Goal: Transaction & Acquisition: Purchase product/service

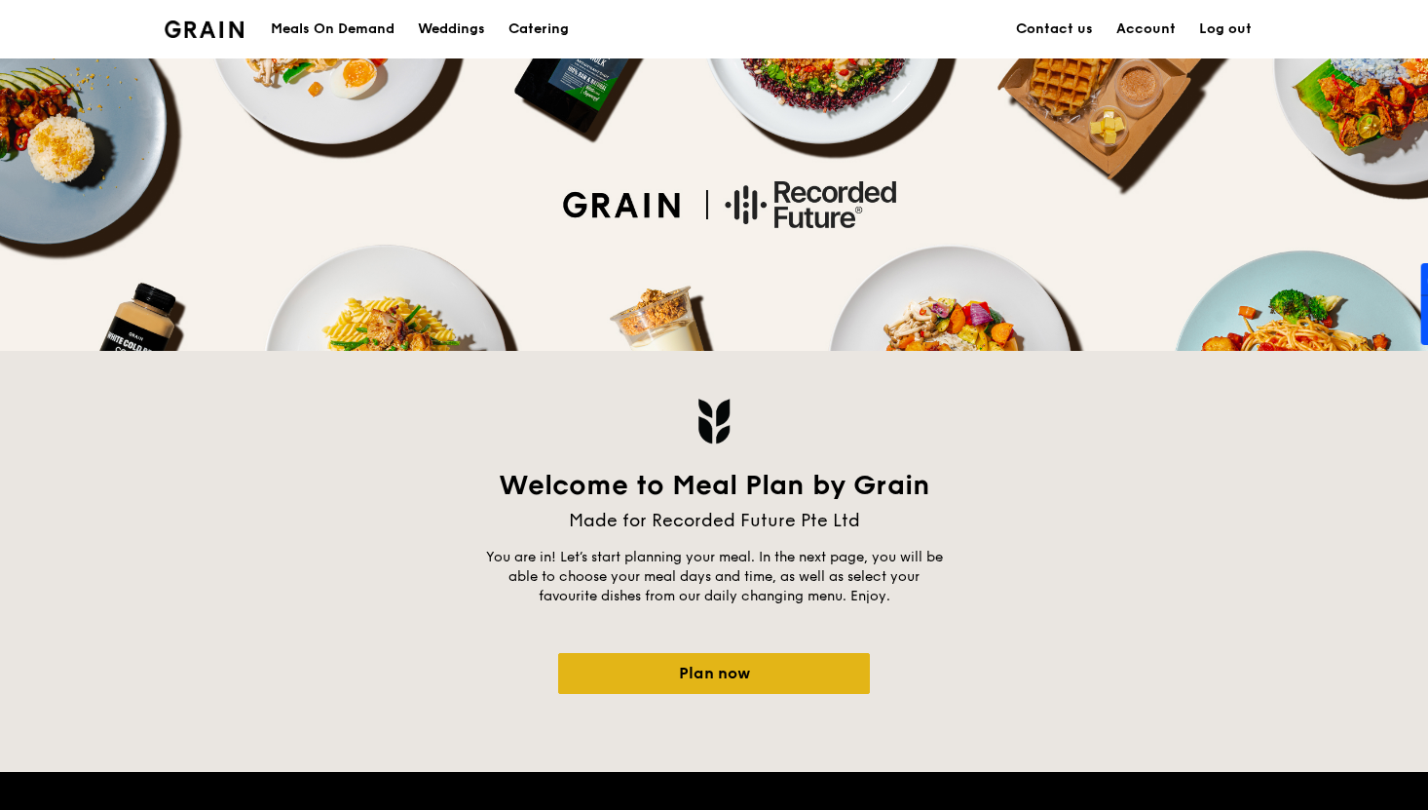
click at [706, 669] on link "Plan now" at bounding box center [714, 673] width 312 height 41
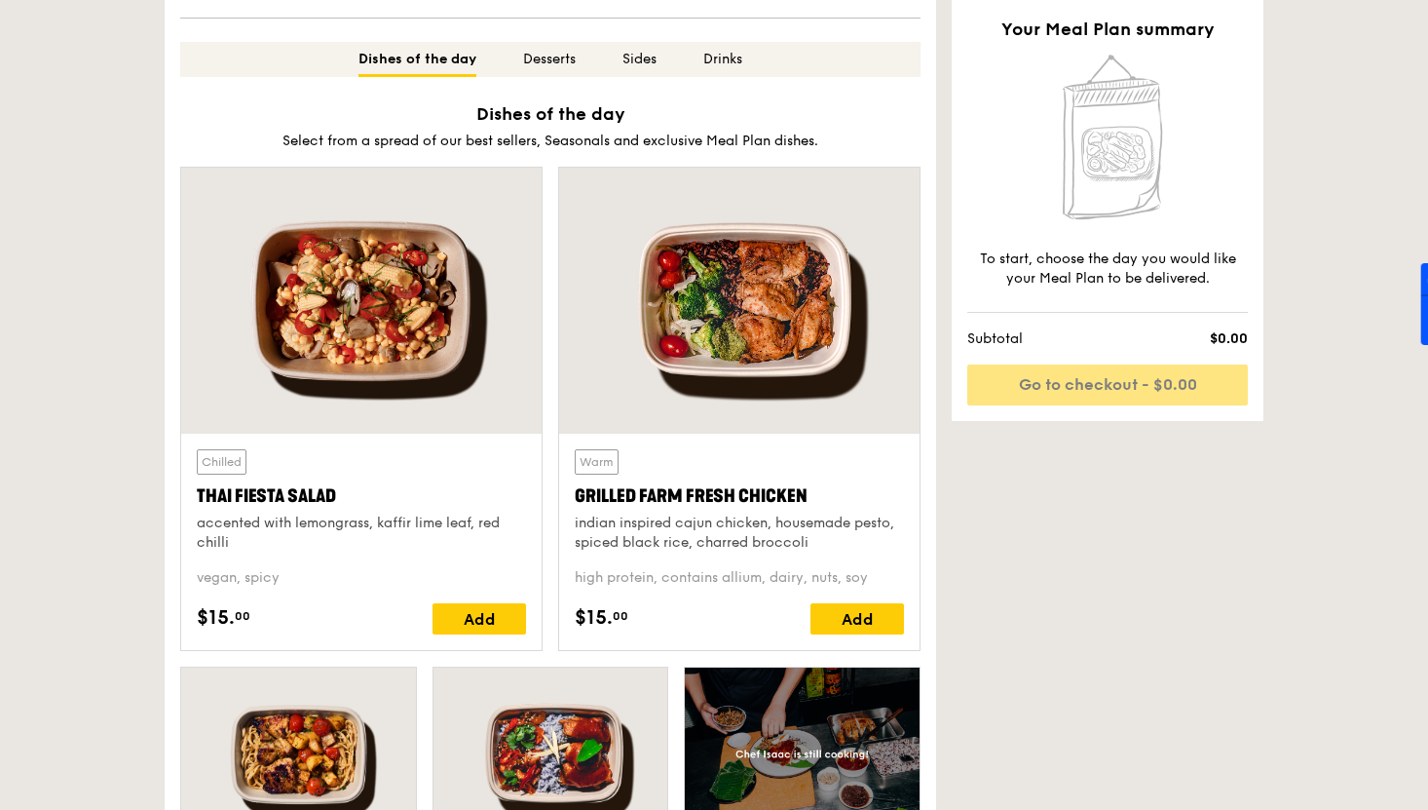
scroll to position [738, 0]
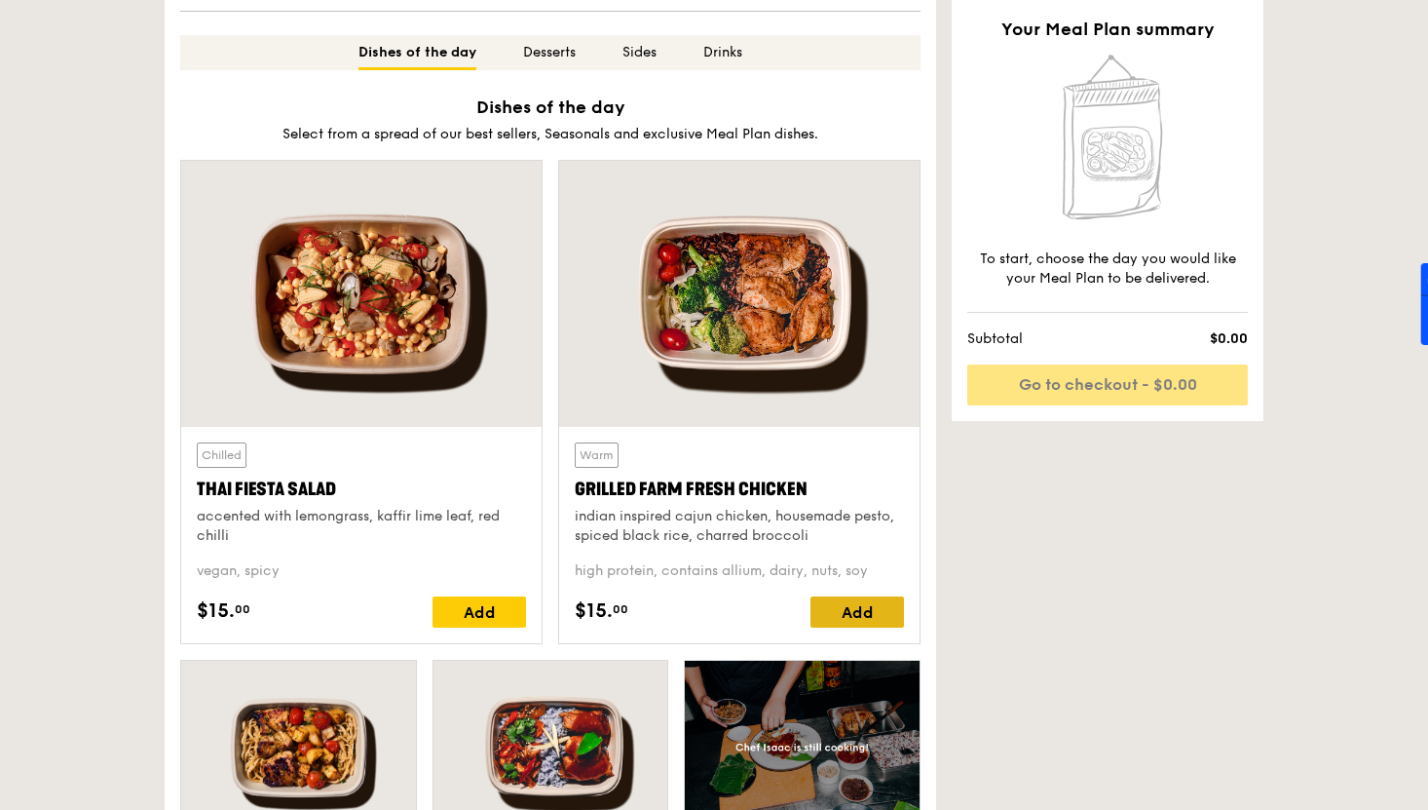
click at [854, 616] on div "Add" at bounding box center [857, 611] width 94 height 31
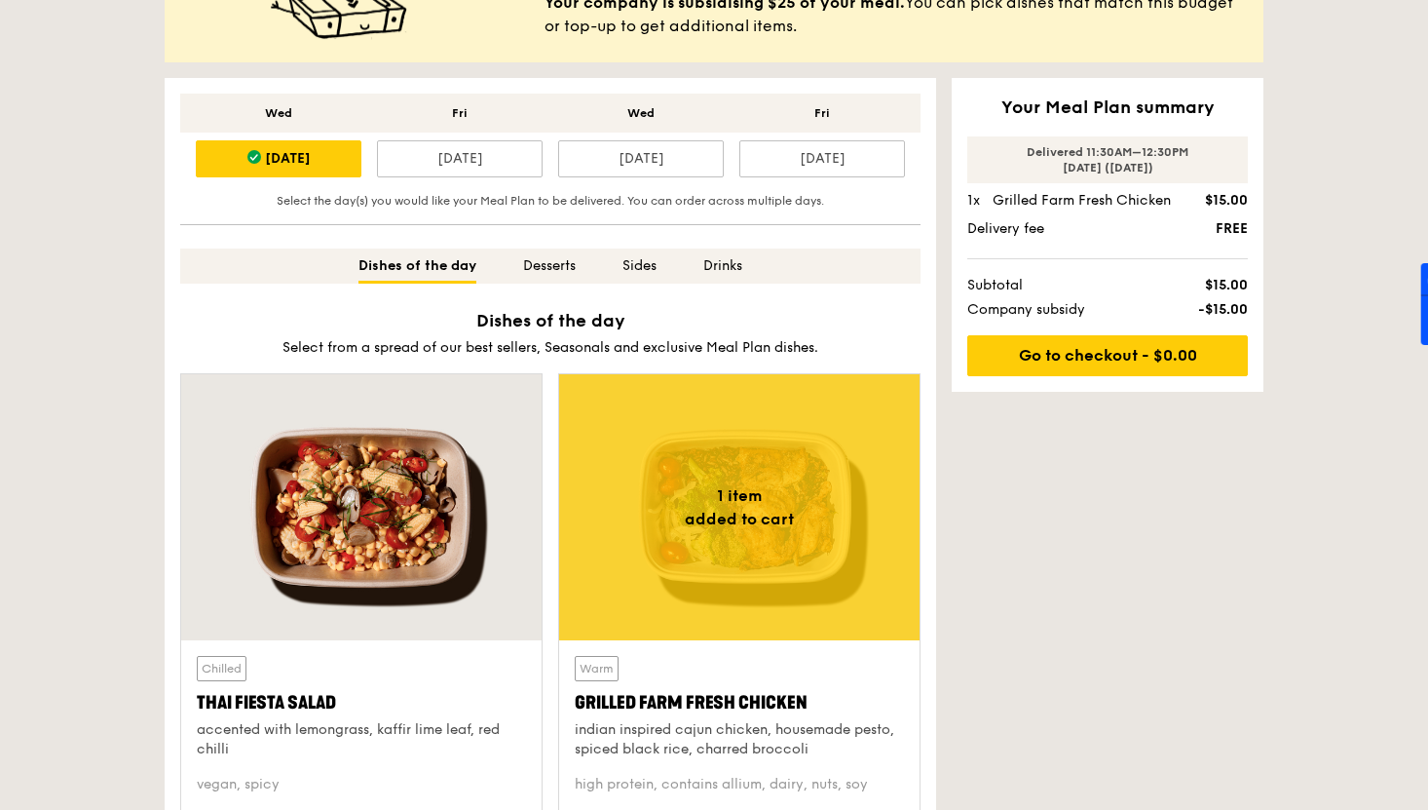
scroll to position [517, 0]
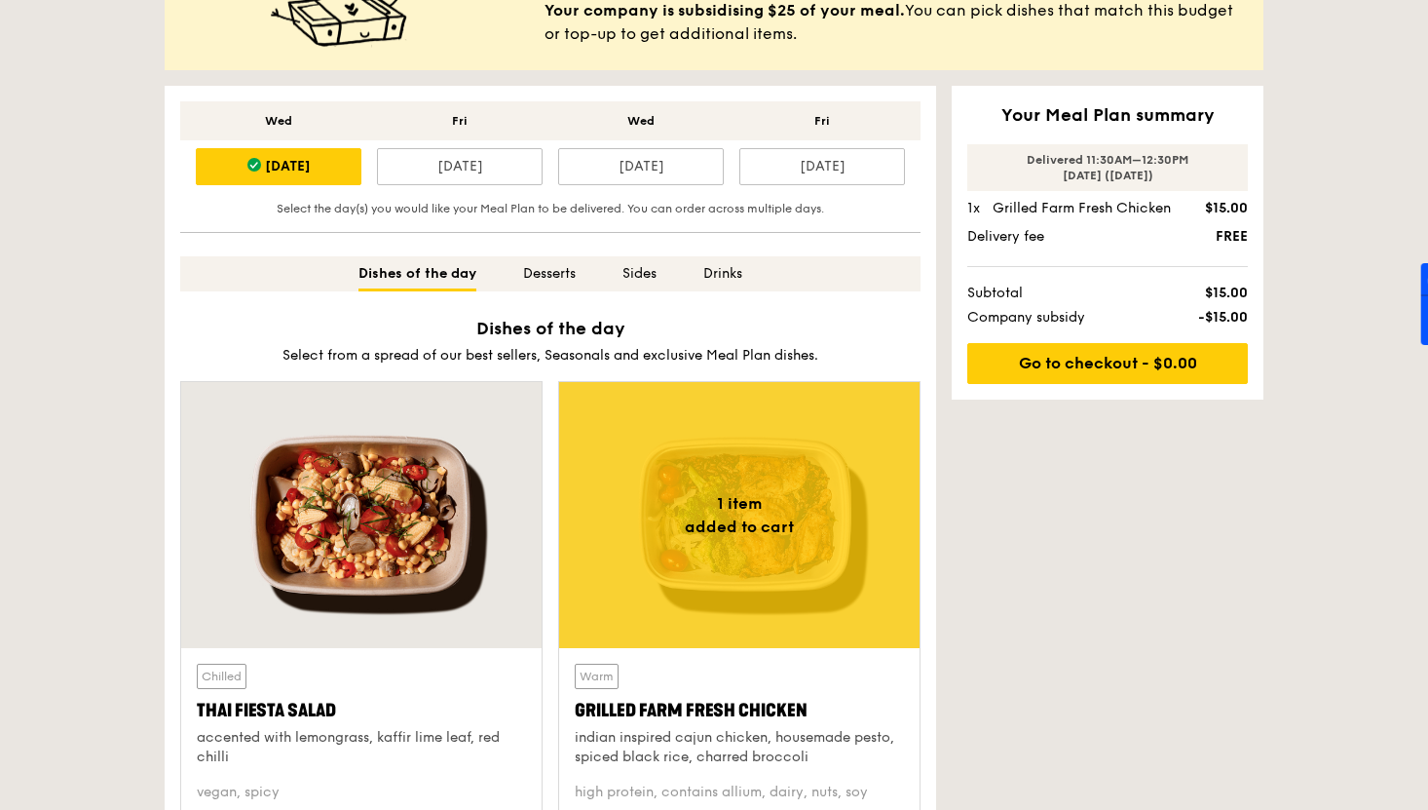
click at [549, 274] on div "Desserts" at bounding box center [549, 273] width 53 height 35
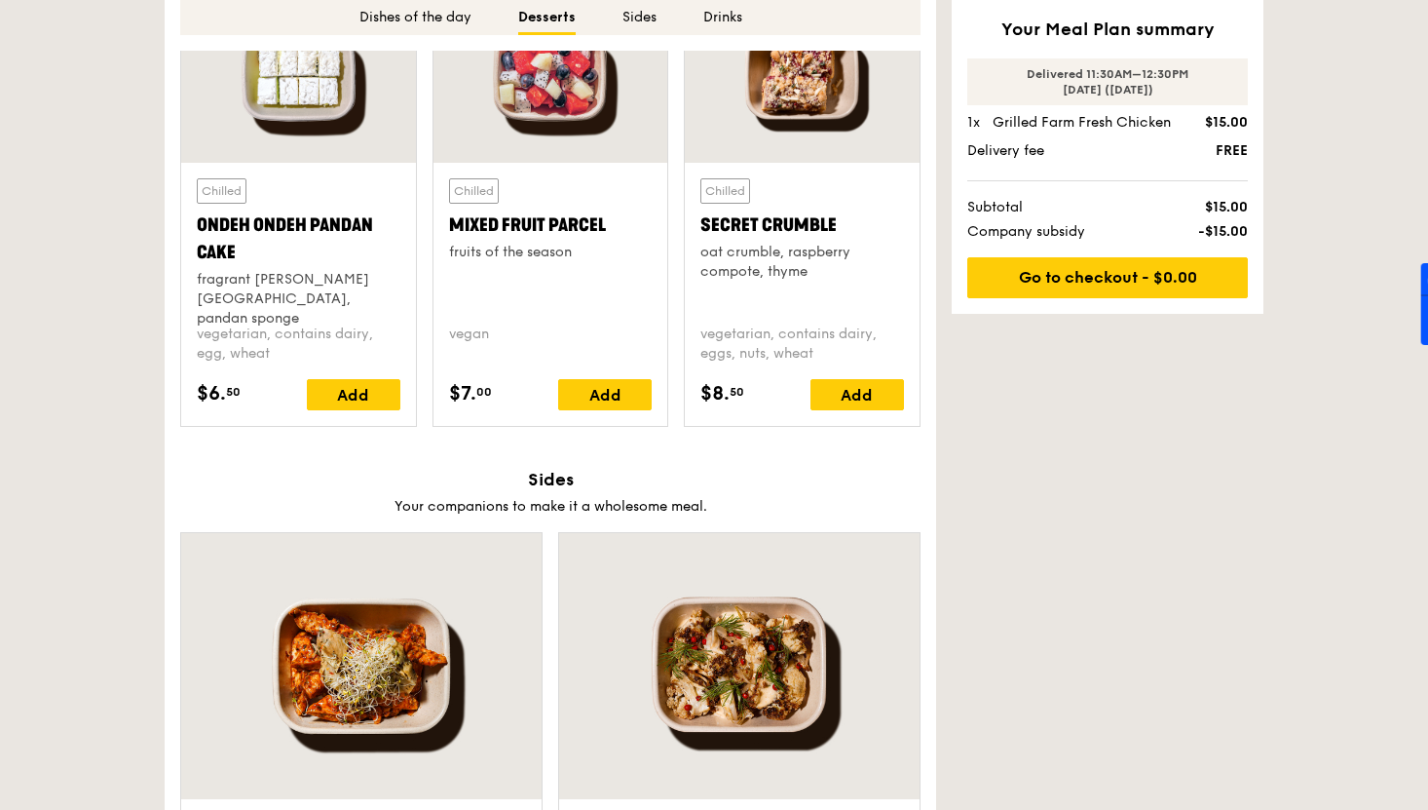
scroll to position [2954, 0]
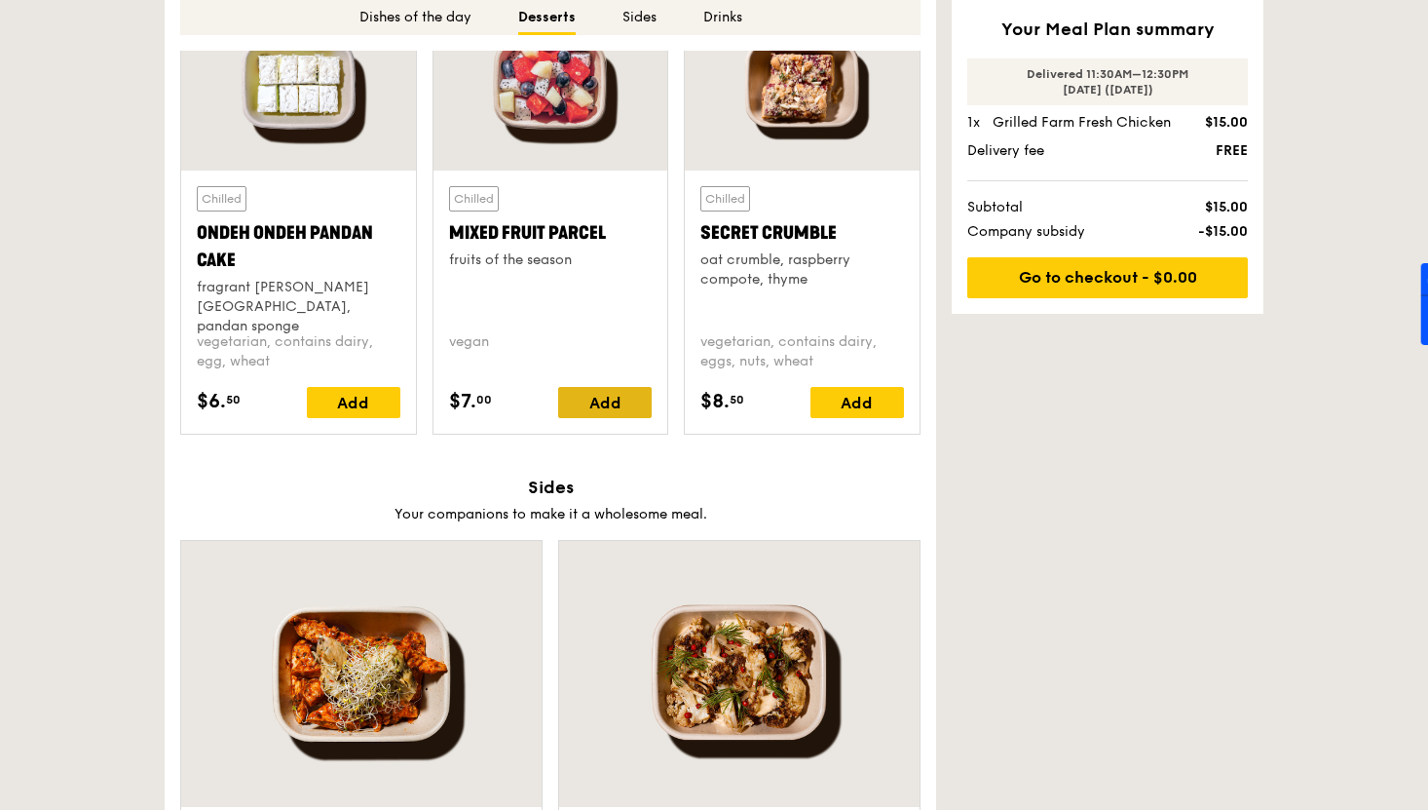
click at [602, 407] on div "Add" at bounding box center [605, 402] width 94 height 31
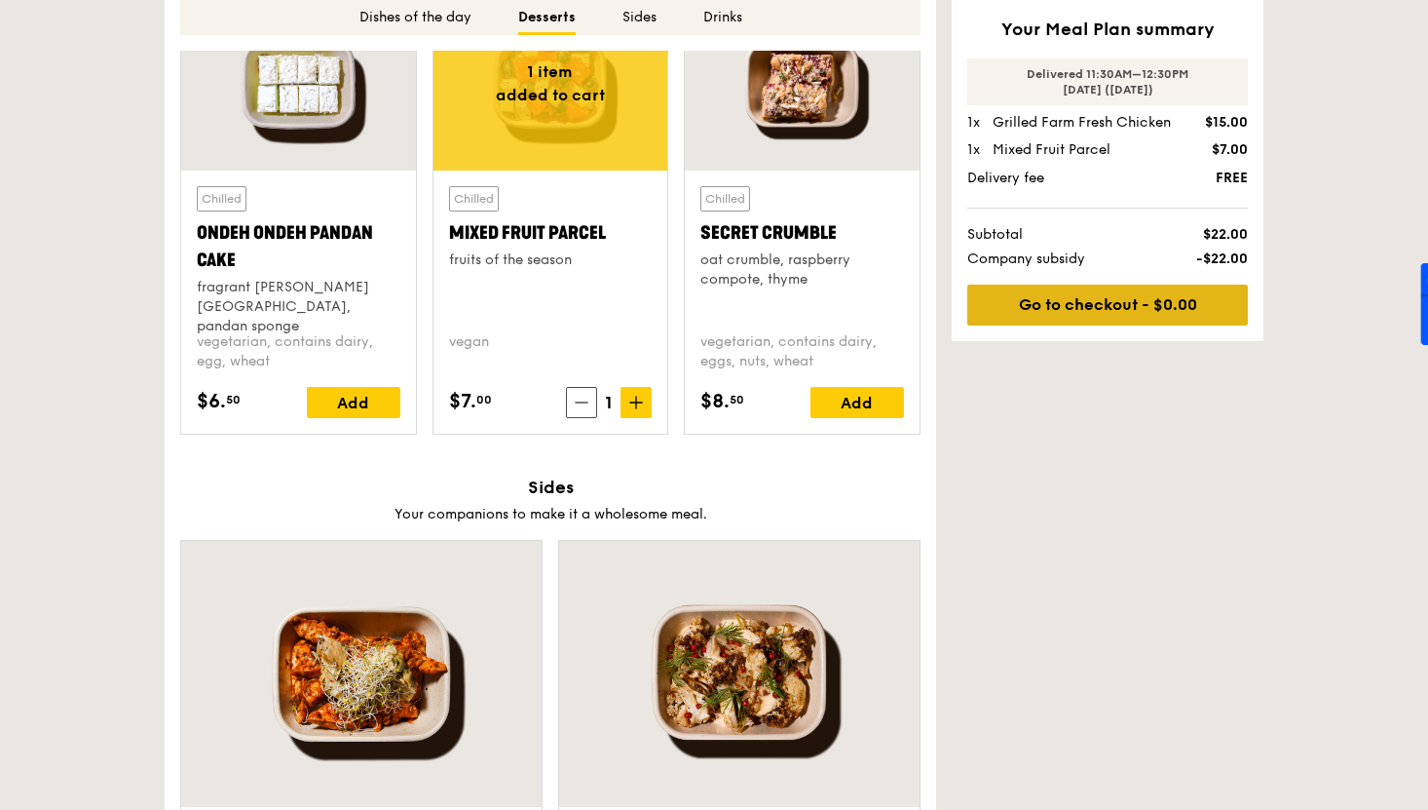
click at [1068, 304] on link "Go to checkout - $0.00" at bounding box center [1107, 304] width 281 height 41
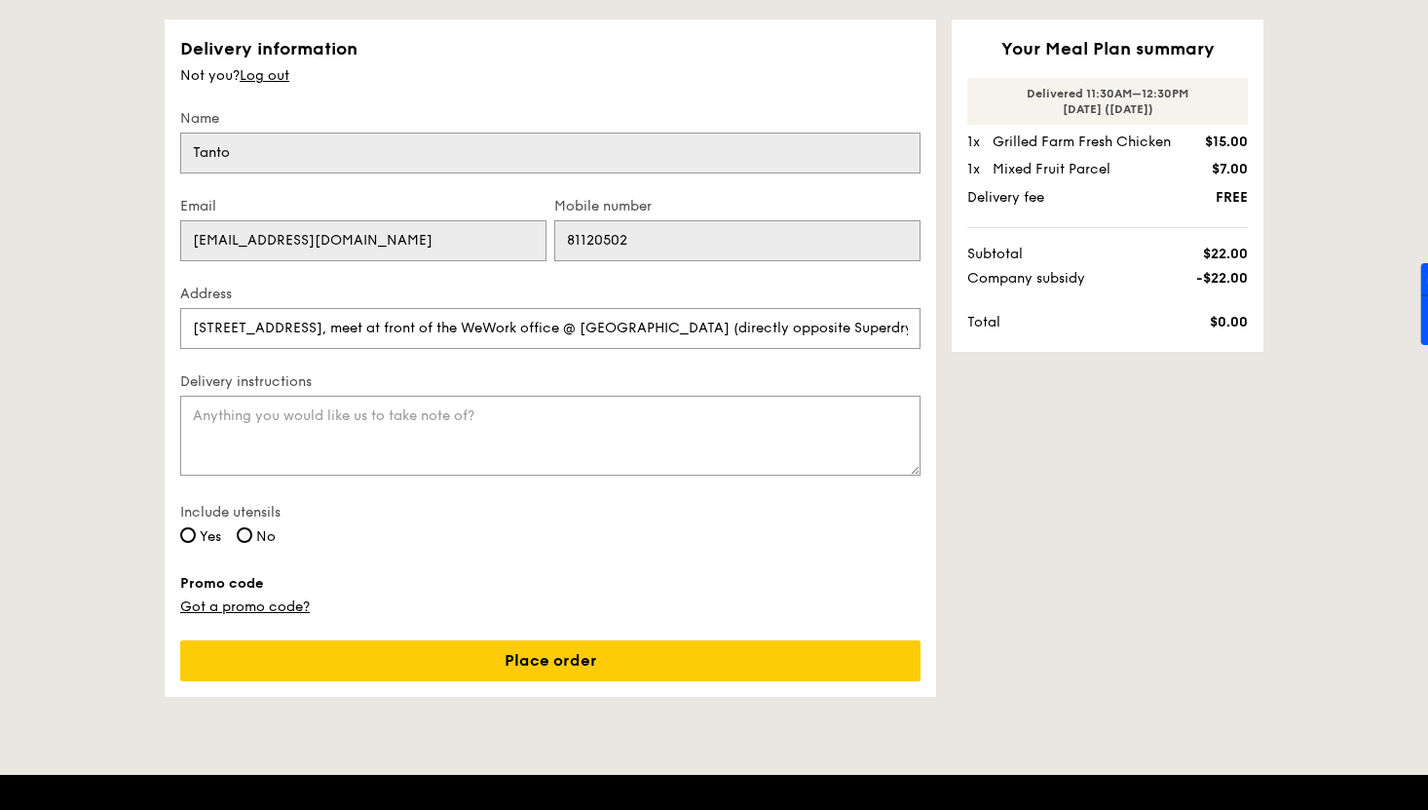
scroll to position [134, 0]
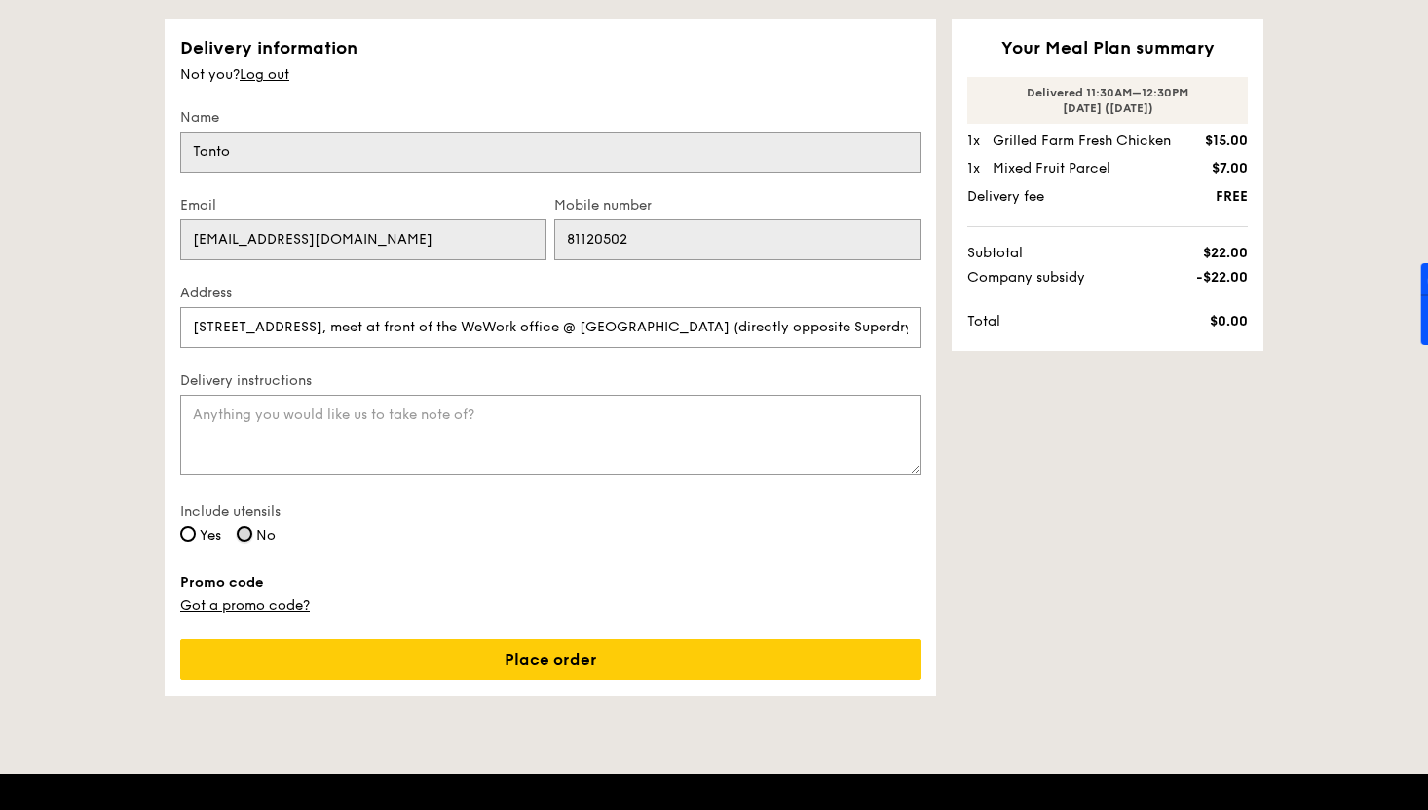
click at [243, 536] on input "No" at bounding box center [245, 534] width 16 height 16
radio input "true"
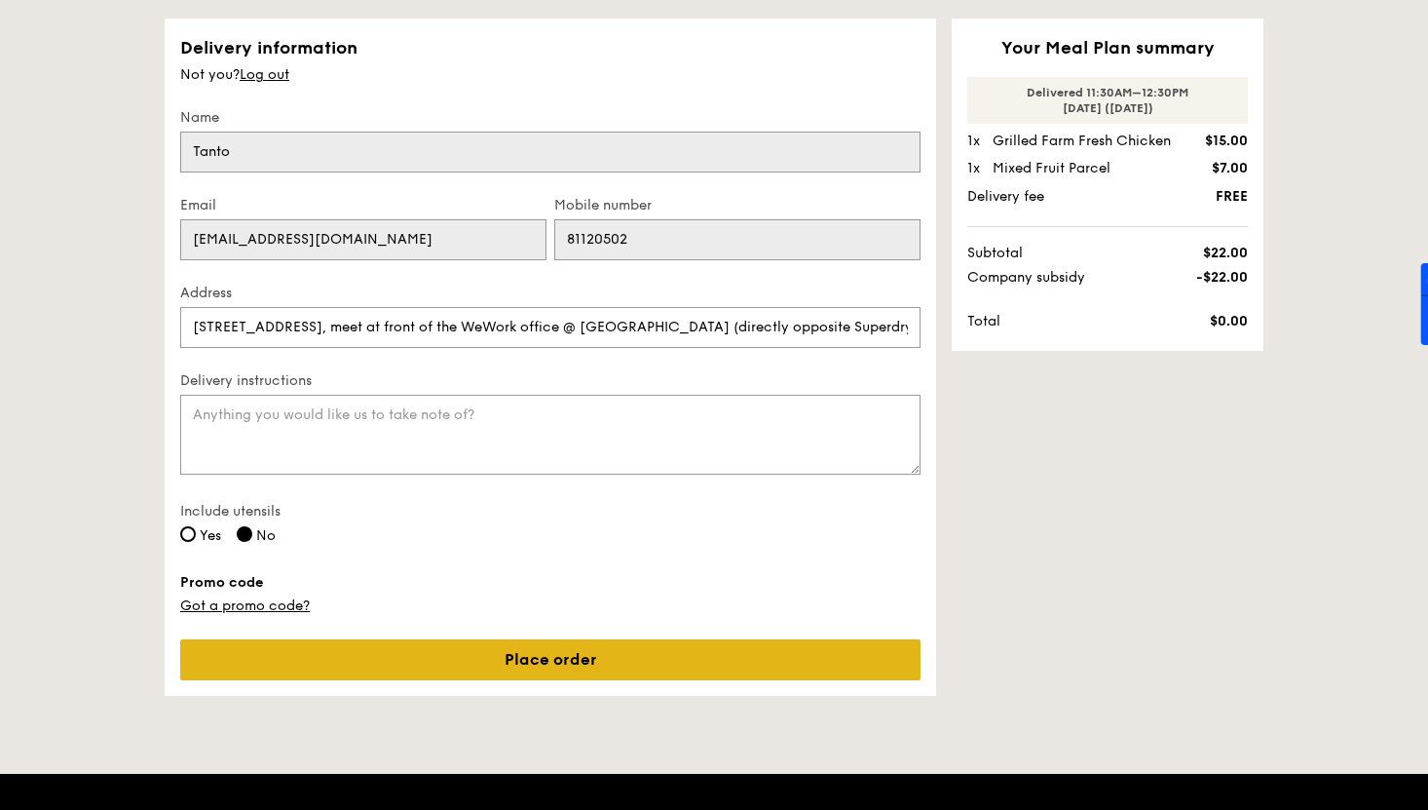
click at [479, 656] on link "Place order" at bounding box center [550, 659] width 740 height 41
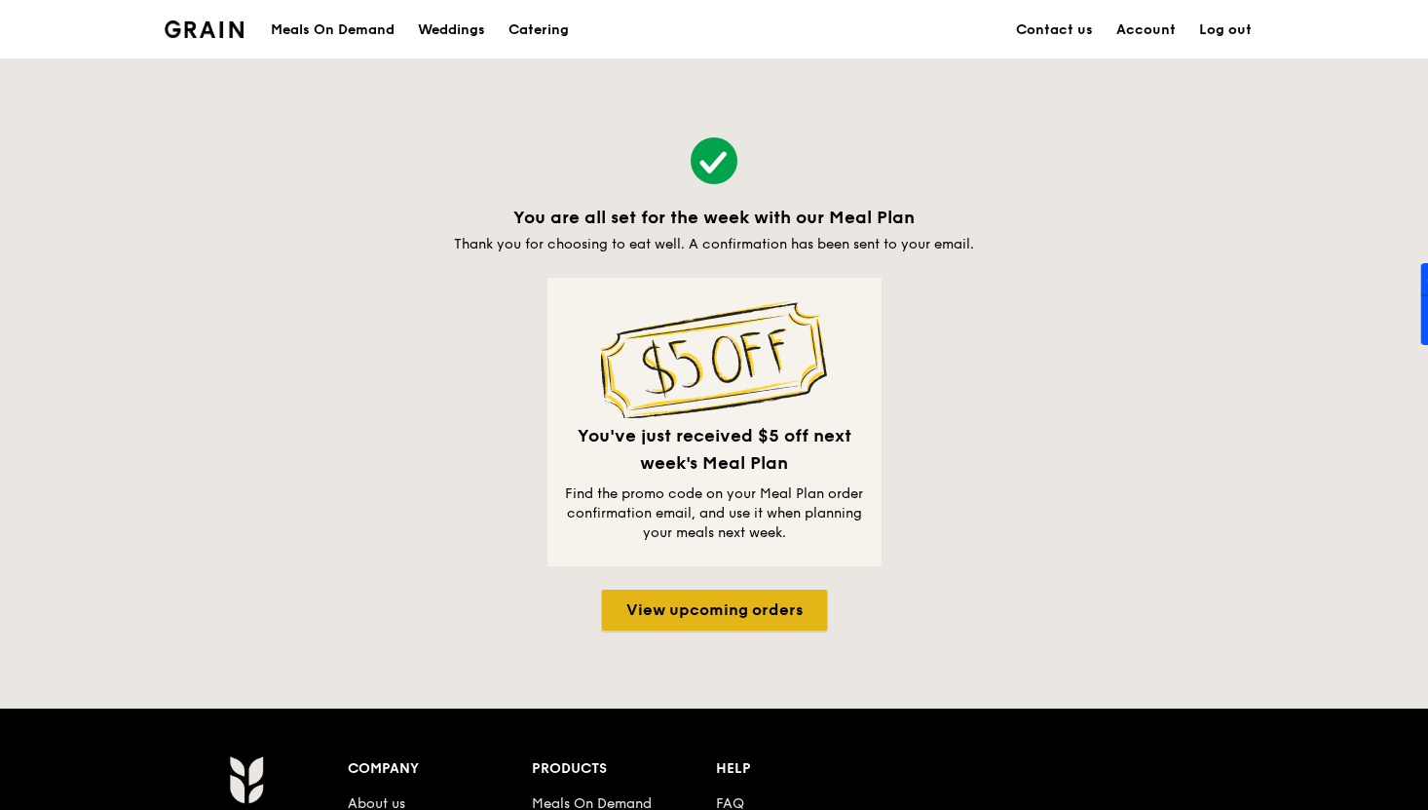
click at [685, 611] on link "View upcoming orders" at bounding box center [714, 609] width 225 height 41
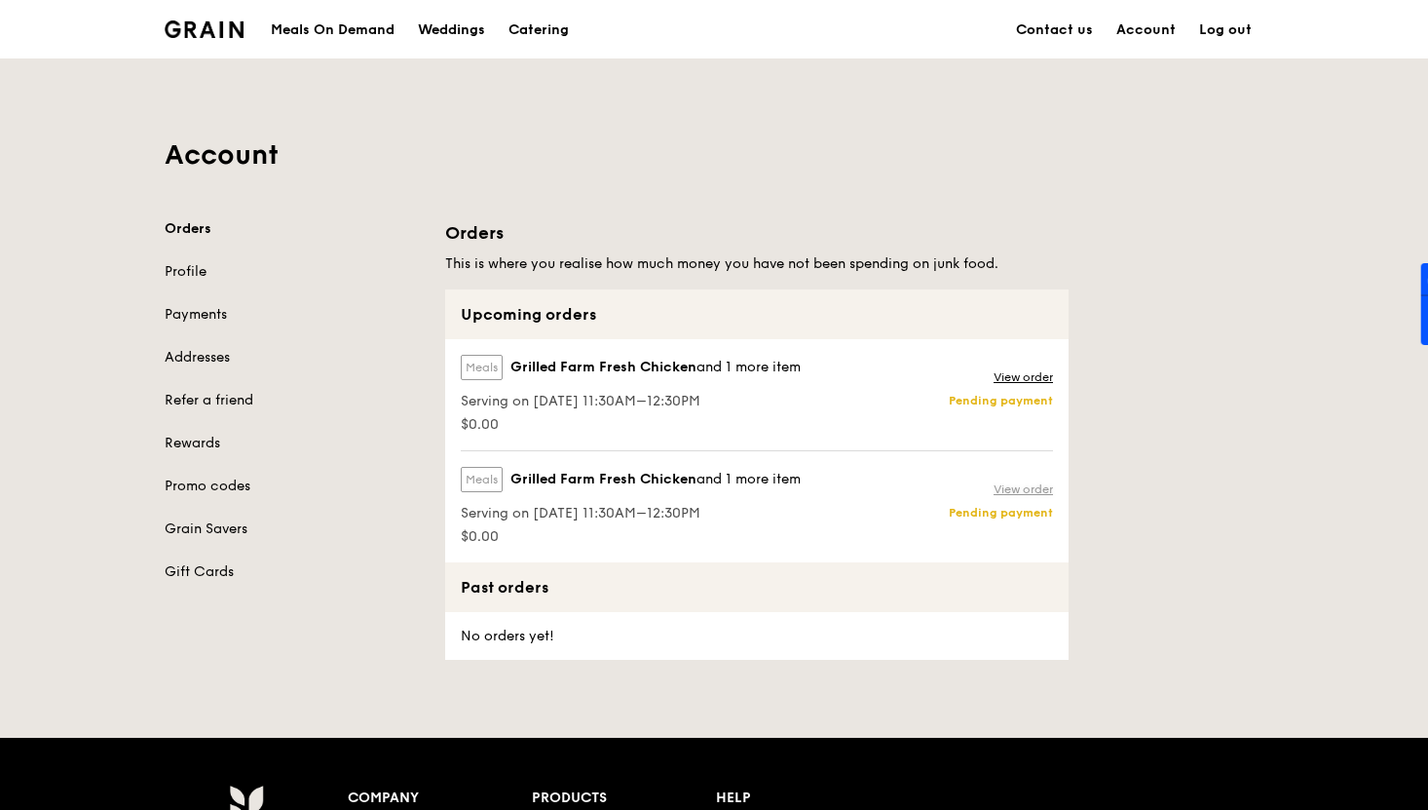
click at [1018, 482] on link "View order" at bounding box center [1023, 489] width 59 height 16
